Goal: Find specific page/section: Find specific page/section

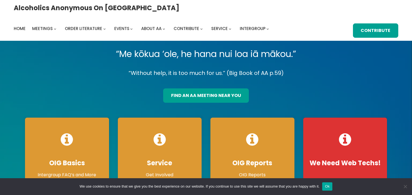
click at [83, 35] on span "Physical Meetings" at bounding box center [72, 42] width 21 height 15
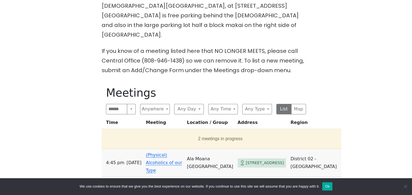
scroll to position [236, 0]
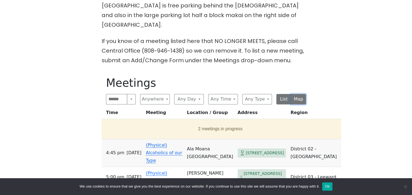
click at [297, 94] on button "Map" at bounding box center [298, 99] width 15 height 10
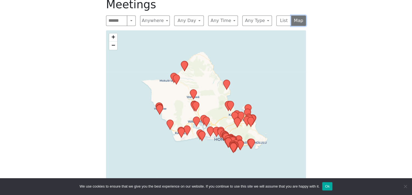
scroll to position [324, 0]
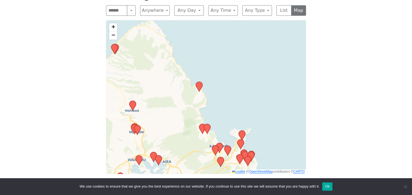
click at [340, 65] on div "The Pioneer Group (Tues, 6:30, inside the Women’s Bld. at Central Union Church)…" at bounding box center [206, 8] width 371 height 353
click at [271, 64] on div "+ − Leaflet | © OpenStreetMap contributors © CARTO" at bounding box center [206, 96] width 200 height 153
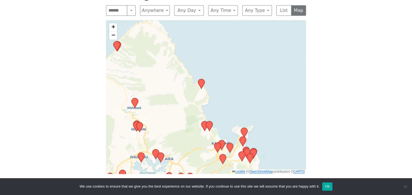
drag, startPoint x: 278, startPoint y: 48, endPoint x: 281, endPoint y: 44, distance: 5.0
click at [278, 47] on div "+ − Leaflet | © OpenStreetMap contributors © CARTO" at bounding box center [206, 96] width 200 height 153
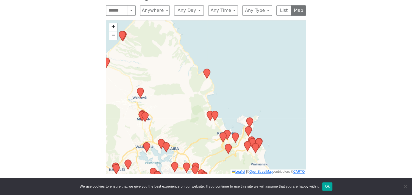
click at [257, 63] on div "+ − Leaflet | © OpenStreetMap contributors © CARTO" at bounding box center [206, 96] width 200 height 153
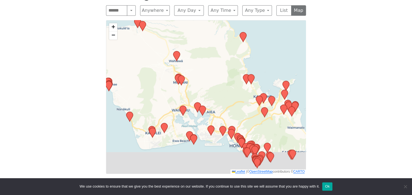
drag, startPoint x: 271, startPoint y: 52, endPoint x: 273, endPoint y: 49, distance: 3.5
click at [273, 49] on div "+ − Leaflet | © OpenStreetMap contributors © CARTO" at bounding box center [206, 96] width 200 height 153
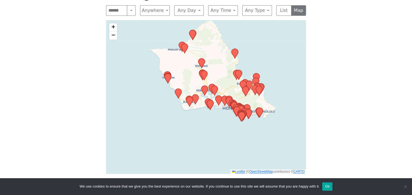
click at [114, 23] on span "+" at bounding box center [114, 26] width 4 height 7
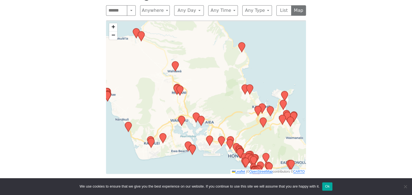
drag, startPoint x: 194, startPoint y: 35, endPoint x: 173, endPoint y: 68, distance: 39.0
click at [173, 68] on div "+ − Leaflet | © OpenStreetMap contributors © CARTO" at bounding box center [206, 96] width 200 height 153
